Goal: Task Accomplishment & Management: Use online tool/utility

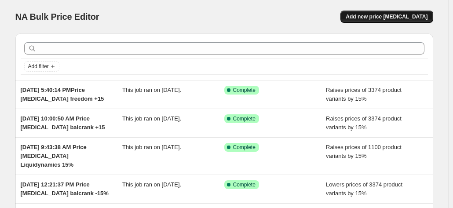
click at [373, 16] on span "Add new price [MEDICAL_DATA]" at bounding box center [387, 16] width 82 height 7
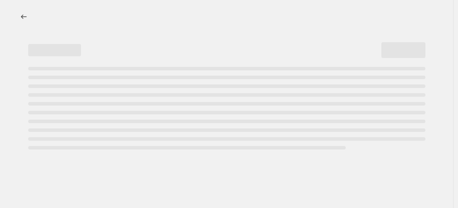
select select "percentage"
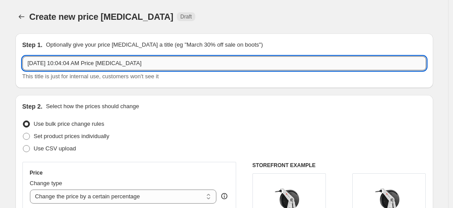
click at [149, 65] on input "[DATE] 10:04:04 AM Price [MEDICAL_DATA]" at bounding box center [224, 63] width 404 height 14
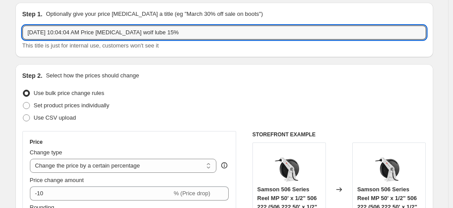
scroll to position [44, 0]
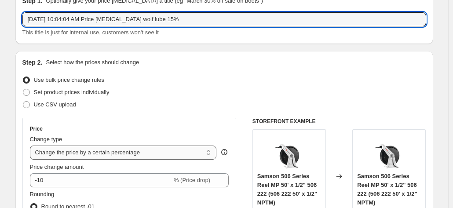
type input "[DATE] 10:04:04 AM Price [MEDICAL_DATA] wolf lube 15%"
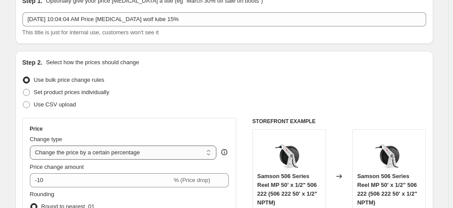
click at [87, 153] on select "Change the price to a certain amount Change the price by a certain amount Chang…" at bounding box center [123, 153] width 187 height 14
select select "by"
click at [32, 146] on select "Change the price to a certain amount Change the price by a certain amount Chang…" at bounding box center [123, 153] width 187 height 14
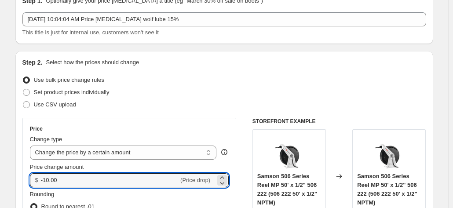
drag, startPoint x: 72, startPoint y: 180, endPoint x: 37, endPoint y: 180, distance: 35.2
click at [37, 180] on div "$ -10.00 (Price drop)" at bounding box center [129, 180] width 199 height 14
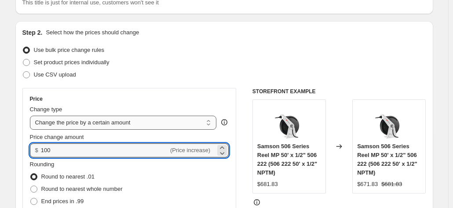
scroll to position [88, 0]
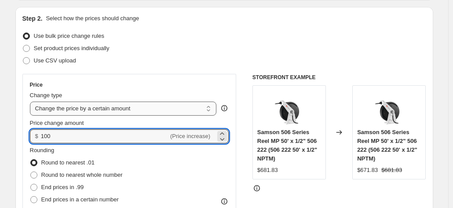
type input "100.00"
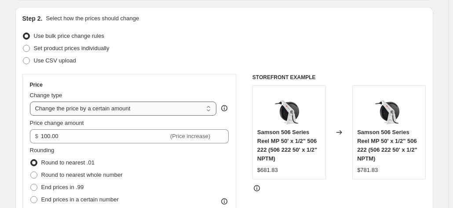
click at [87, 110] on select "Change the price to a certain amount Change the price by a certain amount Chang…" at bounding box center [123, 109] width 187 height 14
select select "percentage"
click at [32, 102] on select "Change the price to a certain amount Change the price by a certain amount Chang…" at bounding box center [123, 109] width 187 height 14
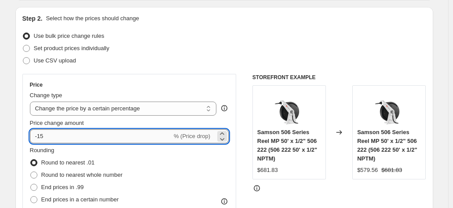
click at [39, 135] on input "-15" at bounding box center [101, 136] width 142 height 14
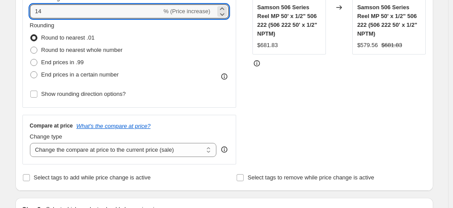
scroll to position [264, 0]
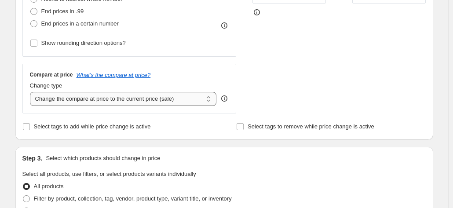
type input "14"
click at [89, 98] on select "Change the compare at price to the current price (sale) Change the compare at p…" at bounding box center [123, 99] width 187 height 14
select select "remove"
click at [32, 92] on select "Change the compare at price to the current price (sale) Change the compare at p…" at bounding box center [123, 99] width 187 height 14
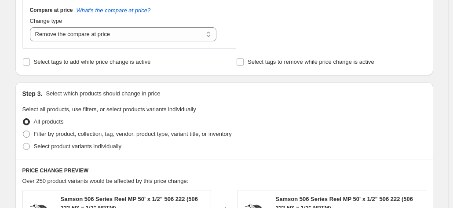
scroll to position [396, 0]
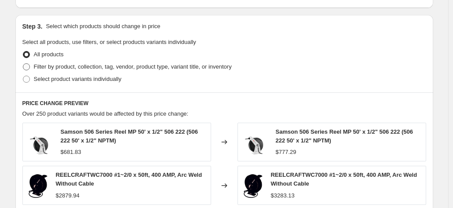
click at [30, 65] on span at bounding box center [26, 66] width 7 height 7
click at [23, 64] on input "Filter by product, collection, tag, vendor, product type, variant title, or inv…" at bounding box center [23, 63] width 0 height 0
radio input "true"
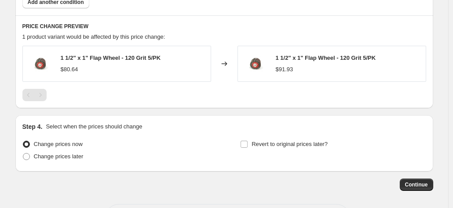
scroll to position [607, 0]
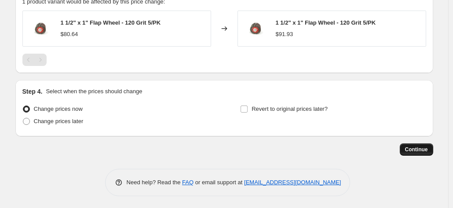
click at [419, 148] on span "Continue" at bounding box center [416, 149] width 23 height 7
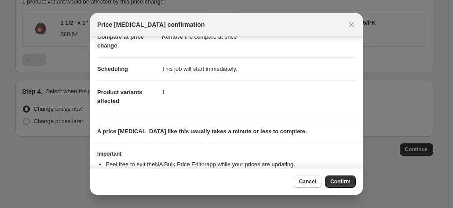
scroll to position [80, 0]
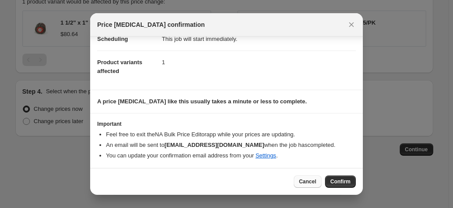
click at [310, 183] on span "Cancel" at bounding box center [307, 181] width 17 height 7
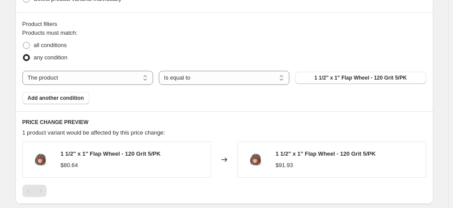
scroll to position [475, 0]
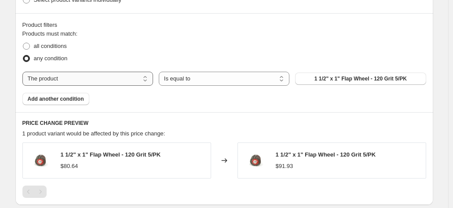
click at [83, 78] on select "The product The product's collection The product's tag The product's vendor The…" at bounding box center [87, 79] width 131 height 14
select select "vendor"
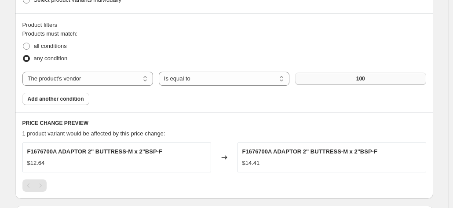
click at [344, 79] on button "100" at bounding box center [360, 79] width 131 height 12
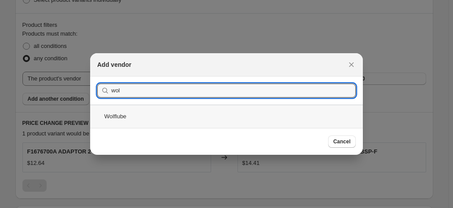
type input "wol"
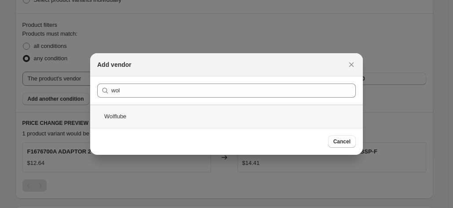
click at [118, 117] on div "Wolflube" at bounding box center [226, 116] width 273 height 23
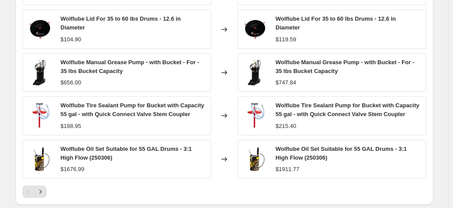
scroll to position [782, 0]
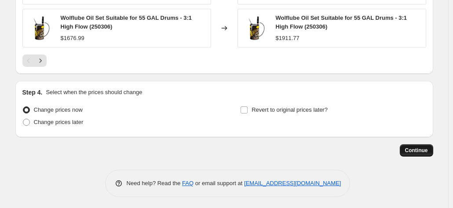
click at [415, 150] on span "Continue" at bounding box center [416, 150] width 23 height 7
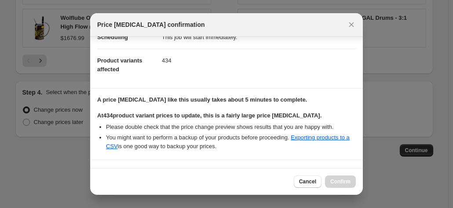
scroll to position [155, 0]
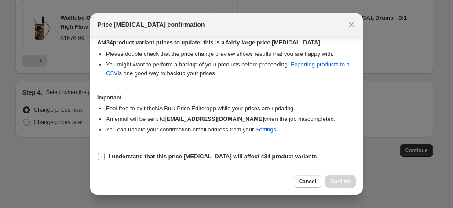
click at [99, 153] on span ":r24:" at bounding box center [101, 157] width 8 height 8
click at [99, 153] on input "I understand that this price change job will affect 434 product variants" at bounding box center [101, 156] width 7 height 7
checkbox input "true"
click at [344, 184] on span "Confirm" at bounding box center [340, 181] width 20 height 7
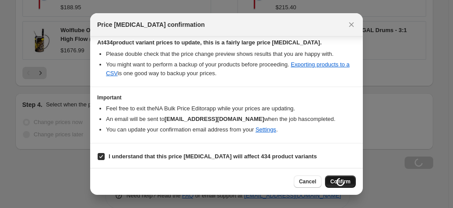
scroll to position [782, 0]
